Goal: Task Accomplishment & Management: Manage account settings

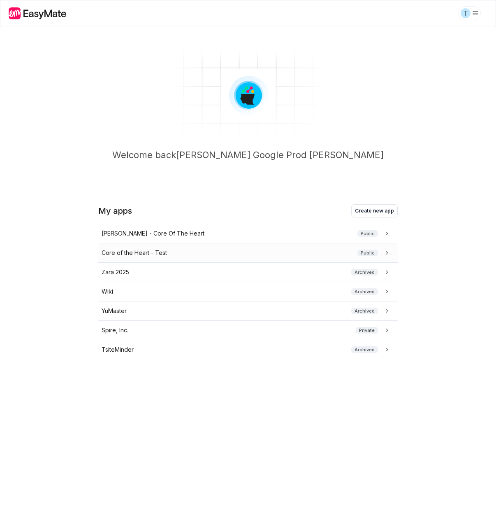
click at [171, 253] on div "Core of the Heart - Test Public" at bounding box center [247, 252] width 290 height 9
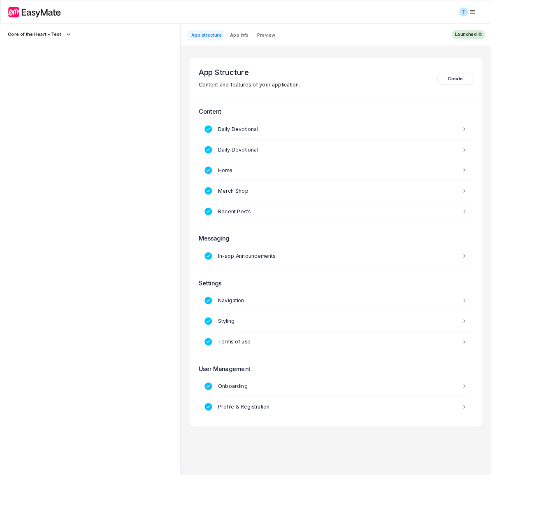
scroll to position [53, 0]
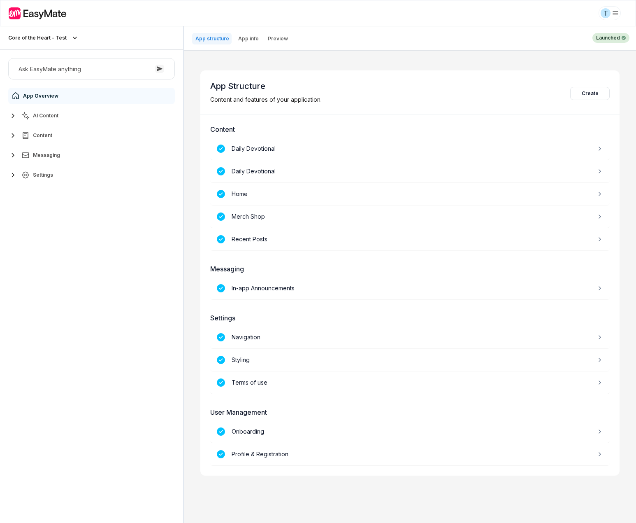
click at [53, 170] on button "Settings" at bounding box center [91, 175] width 167 height 16
click at [65, 260] on link "Users 3" at bounding box center [96, 260] width 154 height 16
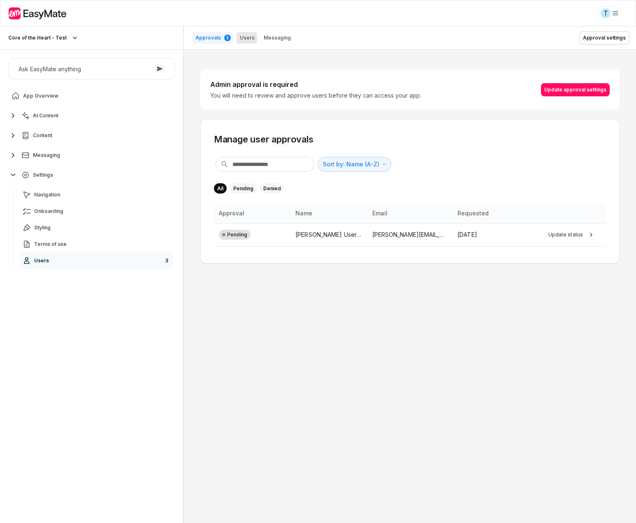
click at [249, 37] on p "Users" at bounding box center [247, 38] width 15 height 7
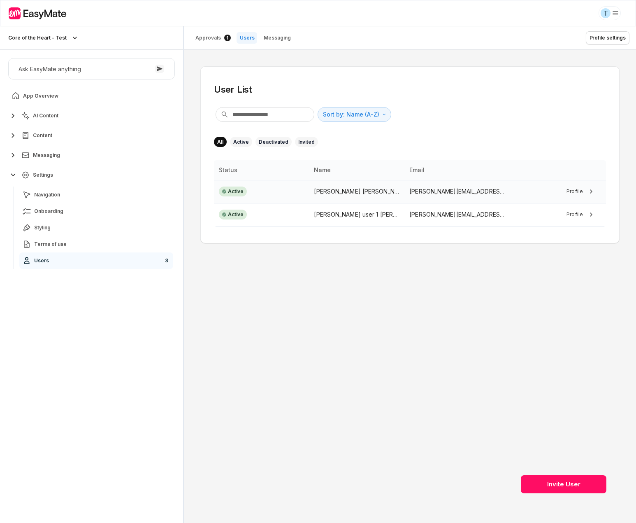
click at [370, 189] on div "[PERSON_NAME]" at bounding box center [357, 191] width 86 height 9
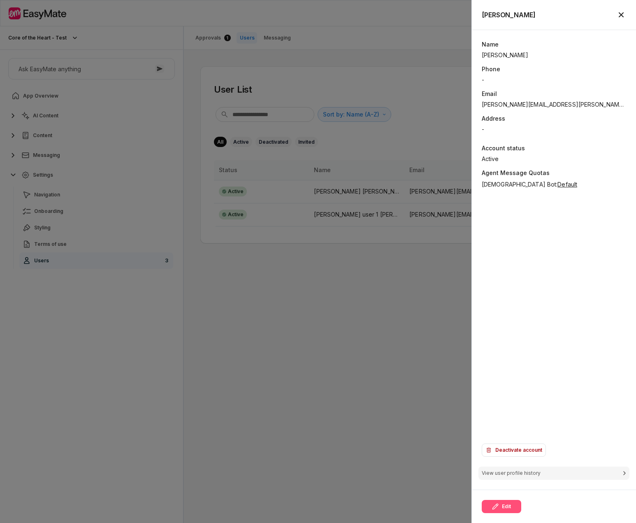
click at [496, 509] on button "Edit" at bounding box center [502, 506] width 40 height 13
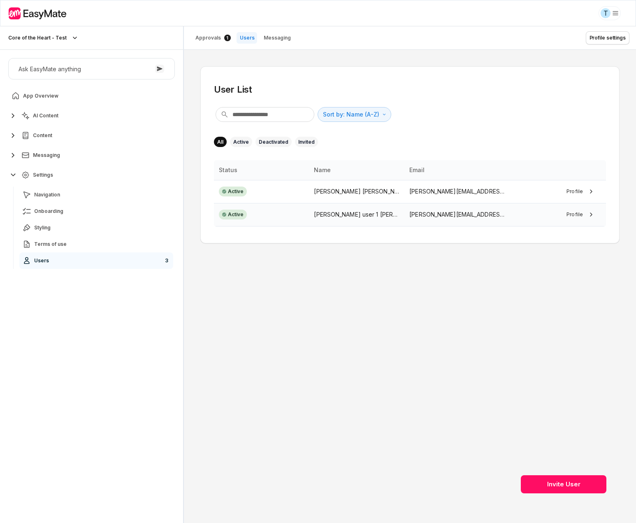
click at [447, 216] on p "[PERSON_NAME][EMAIL_ADDRESS][PERSON_NAME][DOMAIN_NAME]" at bounding box center [458, 214] width 96 height 9
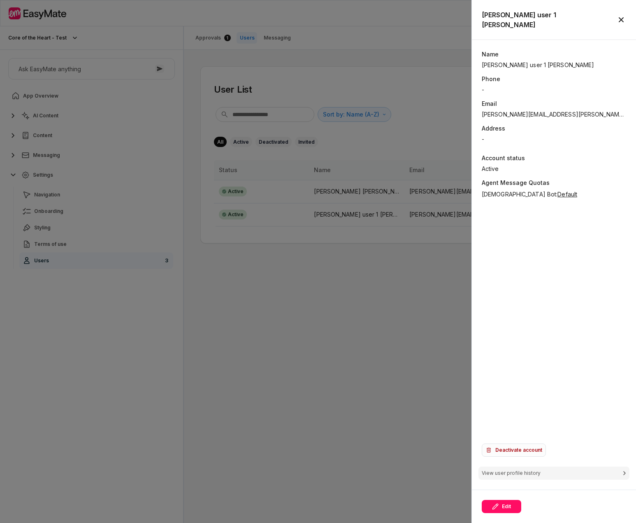
click at [496, 445] on button "Deactivate account" at bounding box center [514, 449] width 64 height 13
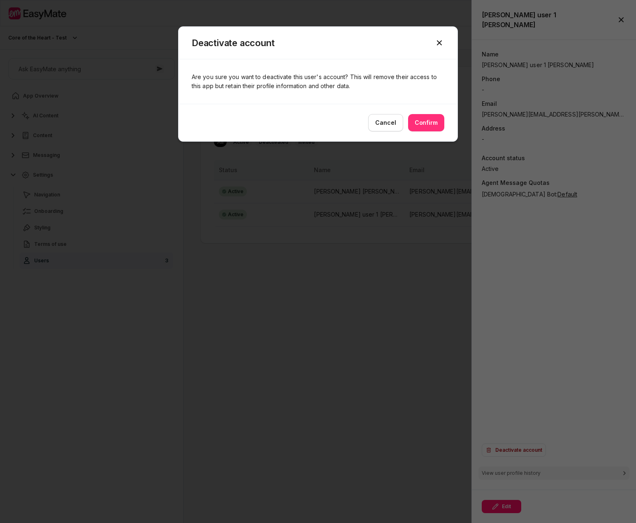
click at [428, 119] on button "Confirm" at bounding box center [426, 122] width 36 height 17
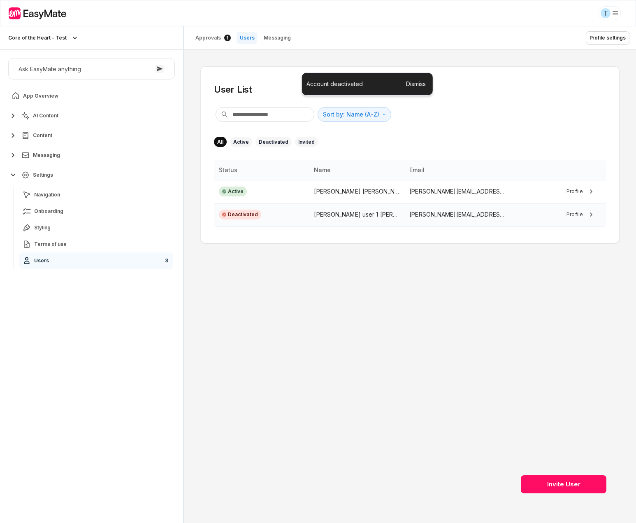
click at [477, 221] on td "[PERSON_NAME][EMAIL_ADDRESS][PERSON_NAME][DOMAIN_NAME]" at bounding box center [458, 214] width 106 height 23
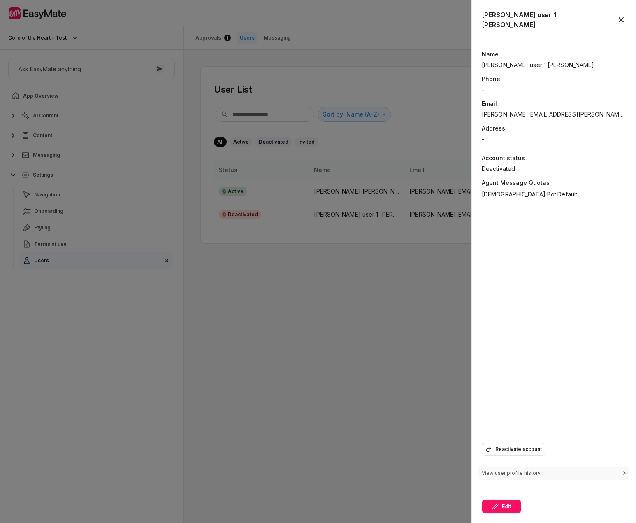
click at [496, 470] on p "View user profile history" at bounding box center [511, 473] width 59 height 8
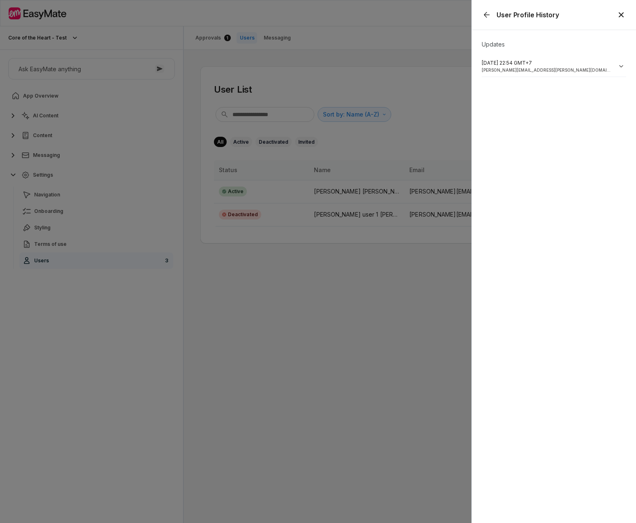
click at [496, 63] on p "[DATE] 22:54 GMT+7" at bounding box center [547, 63] width 131 height 8
click at [484, 12] on icon "Go back" at bounding box center [487, 15] width 10 height 10
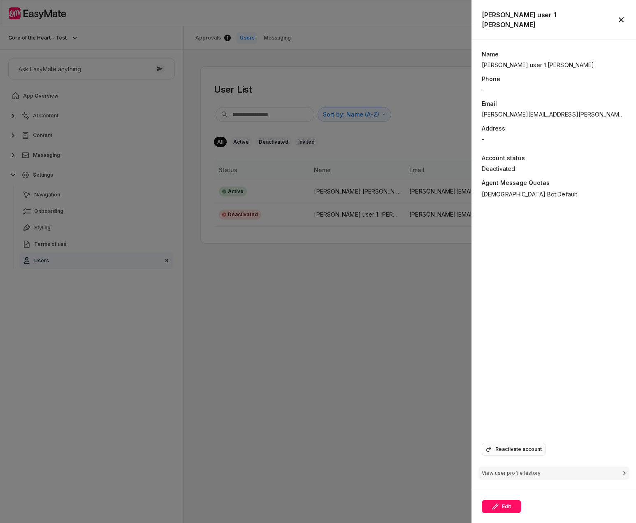
click at [496, 449] on button "Reactivate account" at bounding box center [514, 448] width 64 height 13
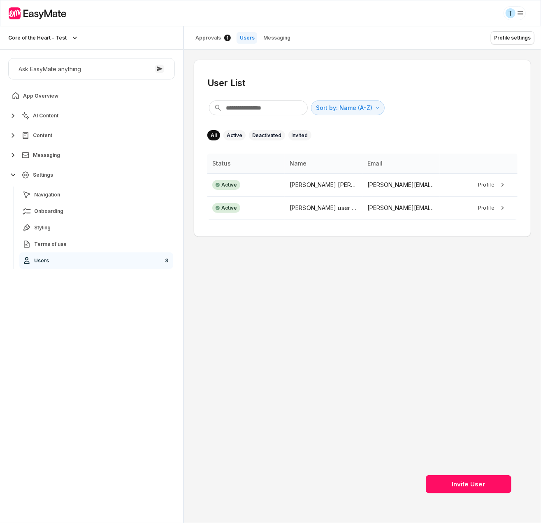
type textarea "*"
